Goal: Task Accomplishment & Management: Manage account settings

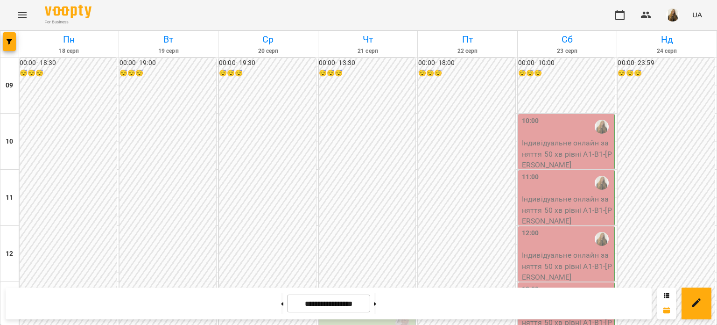
scroll to position [559, 0]
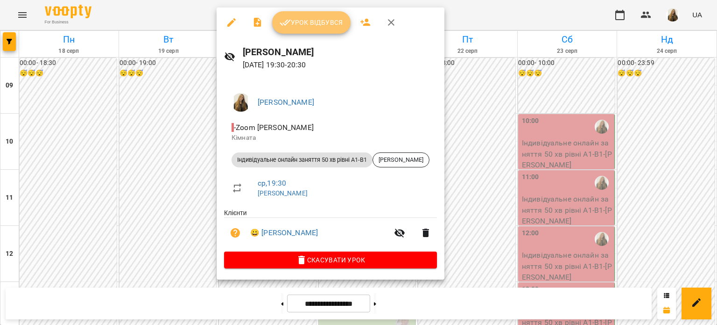
click at [304, 27] on span "Урок відбувся" at bounding box center [312, 22] width 64 height 11
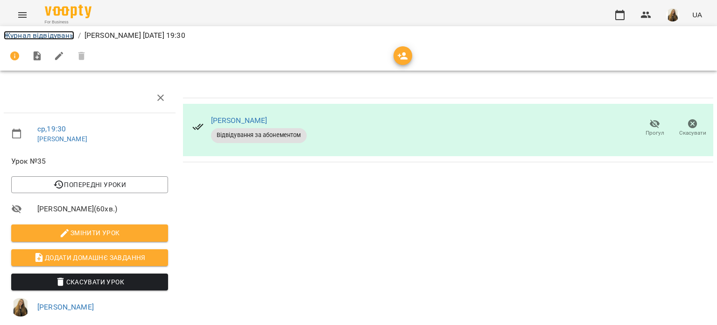
click at [29, 33] on link "Журнал відвідувань" at bounding box center [39, 35] width 71 height 9
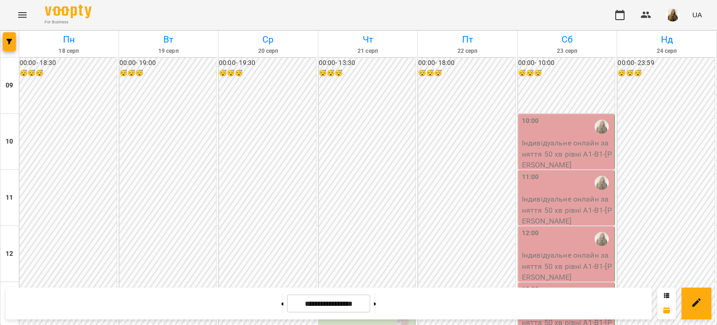
scroll to position [514, 0]
click at [376, 302] on icon at bounding box center [375, 304] width 2 height 4
click at [376, 308] on button at bounding box center [375, 303] width 2 height 21
click at [281, 299] on button at bounding box center [282, 303] width 2 height 21
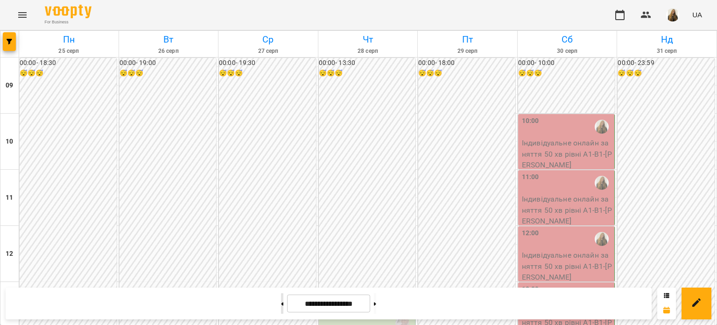
click at [281, 303] on icon at bounding box center [282, 304] width 2 height 4
click at [376, 304] on icon at bounding box center [375, 304] width 2 height 4
click at [282, 304] on icon at bounding box center [283, 303] width 2 height 3
type input "**********"
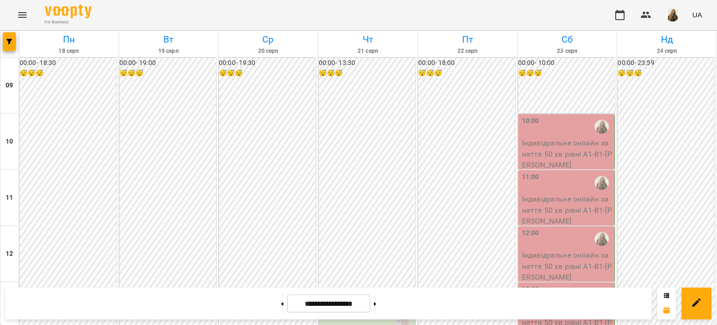
scroll to position [559, 0]
